Goal: Navigation & Orientation: Go to known website

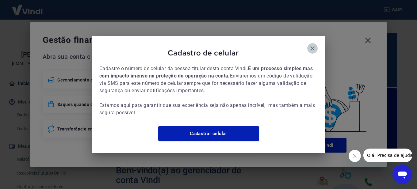
click at [318, 44] on button "button" at bounding box center [312, 48] width 10 height 10
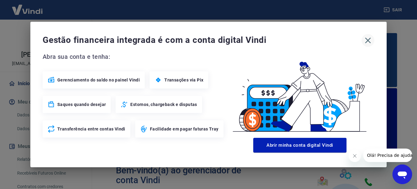
click at [368, 38] on icon "button" at bounding box center [368, 41] width 10 height 10
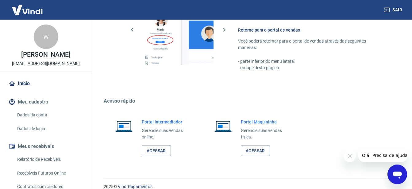
scroll to position [433, 0]
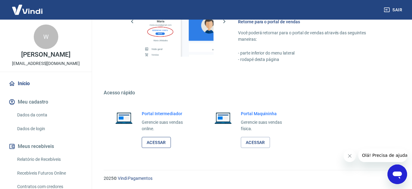
click at [159, 144] on link "Acessar" at bounding box center [156, 142] width 29 height 11
